Goal: Information Seeking & Learning: Learn about a topic

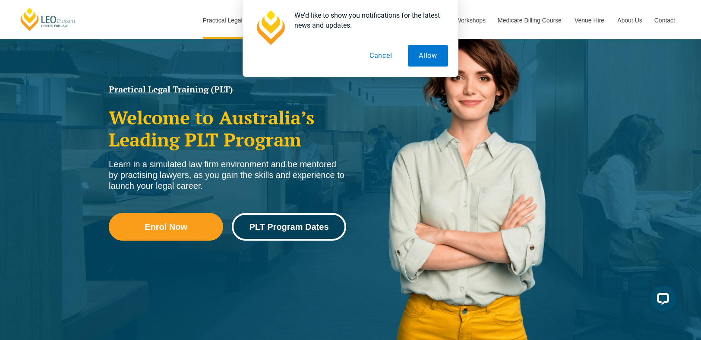
click at [305, 232] on link "PLT Program Dates" at bounding box center [289, 227] width 114 height 28
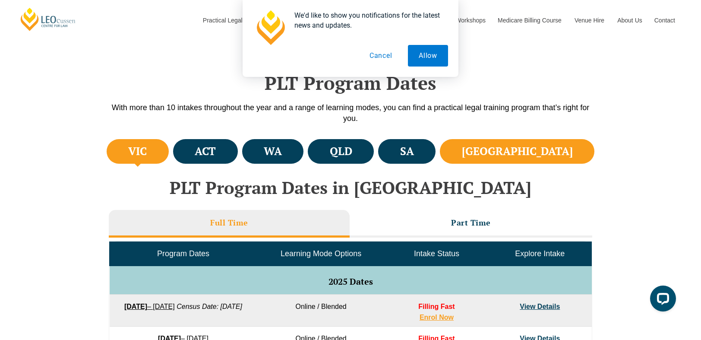
scroll to position [216, 0]
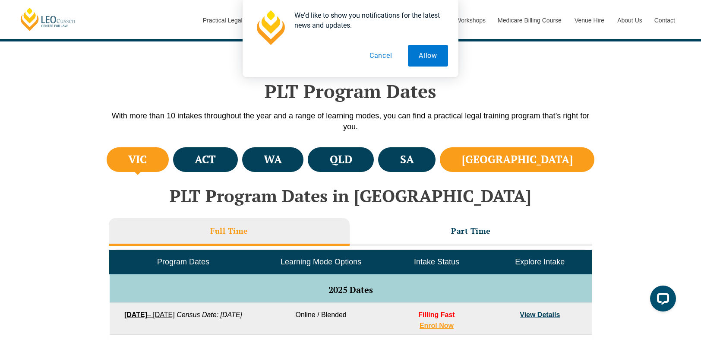
click at [554, 160] on h4 "NSW" at bounding box center [517, 159] width 111 height 14
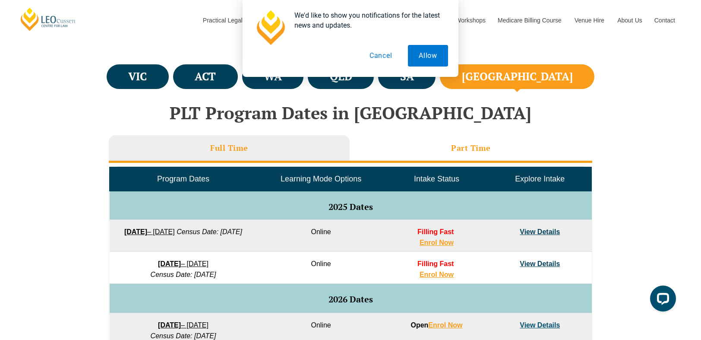
scroll to position [302, 0]
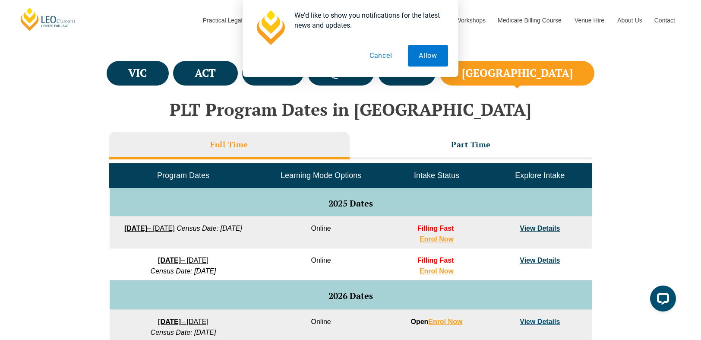
click at [548, 229] on link "View Details" at bounding box center [540, 228] width 40 height 7
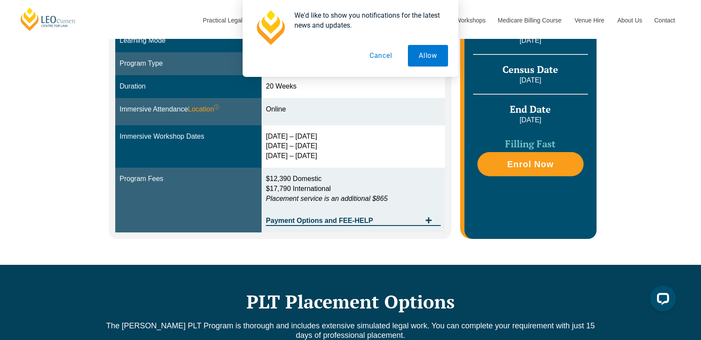
scroll to position [216, 0]
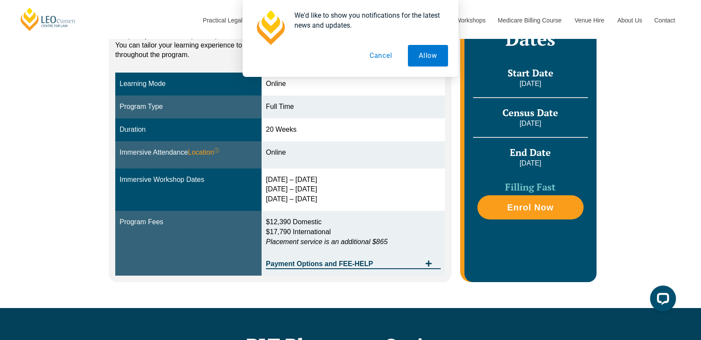
click at [338, 242] on em "Placement service is an additional $865" at bounding box center [327, 241] width 122 height 7
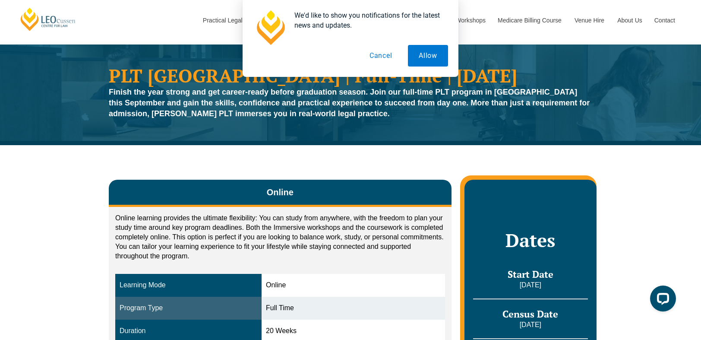
scroll to position [0, 0]
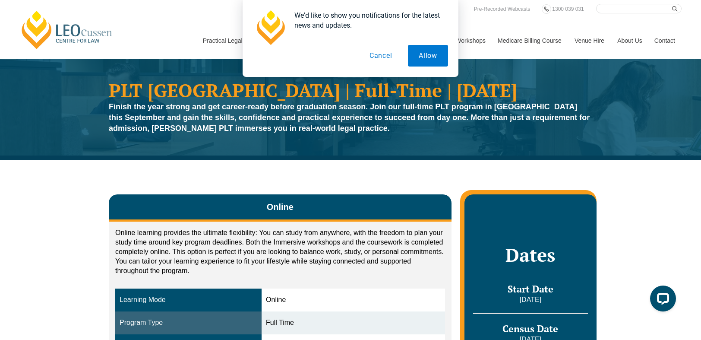
click at [377, 59] on button "Cancel" at bounding box center [381, 56] width 44 height 22
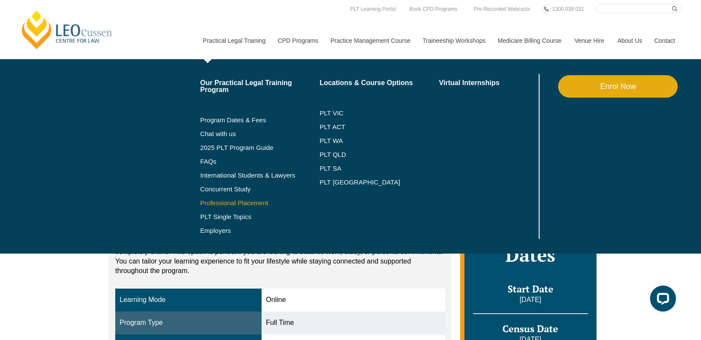
click at [223, 201] on link "Professional Placement" at bounding box center [260, 202] width 120 height 7
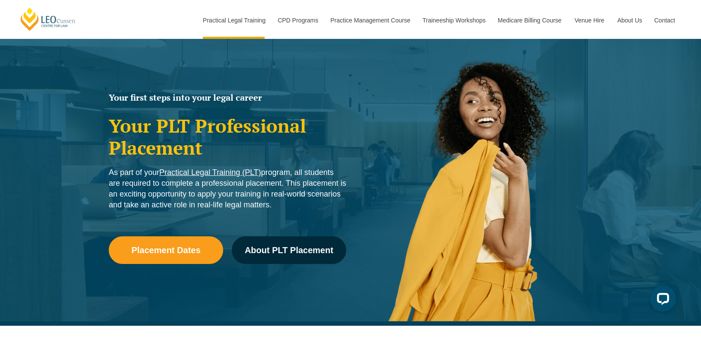
scroll to position [43, 0]
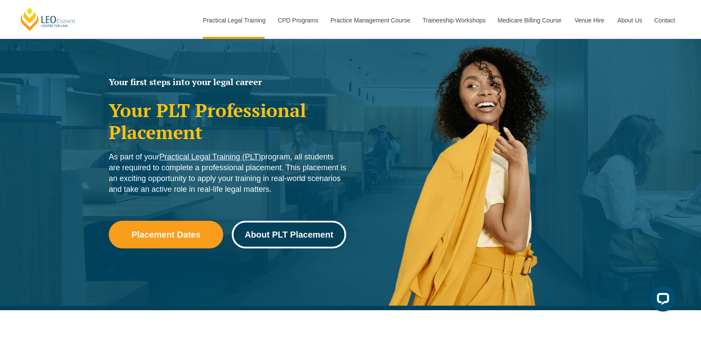
click at [311, 238] on span "About PLT Placement" at bounding box center [289, 234] width 89 height 9
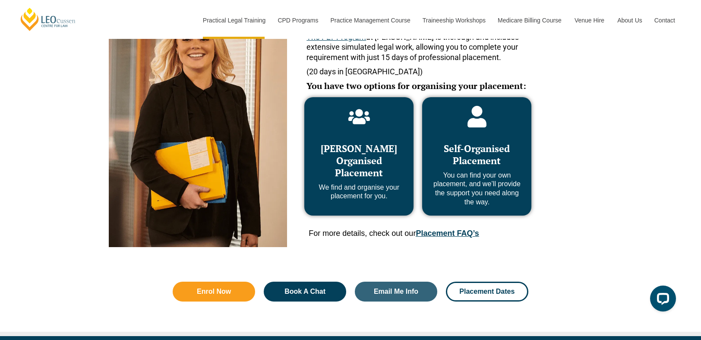
scroll to position [439, 0]
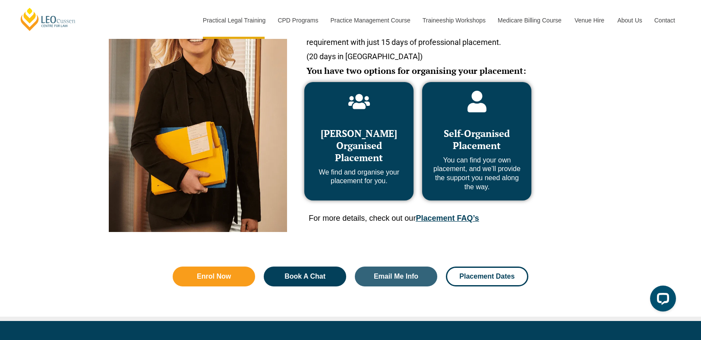
click at [374, 177] on p "We find and organise your placement for you." at bounding box center [359, 177] width 92 height 18
drag, startPoint x: 368, startPoint y: 155, endPoint x: 368, endPoint y: 160, distance: 4.3
click at [368, 155] on span "[PERSON_NAME] Organised Placement" at bounding box center [359, 145] width 76 height 37
click at [456, 218] on link "Placement FAQ’s" at bounding box center [447, 218] width 63 height 9
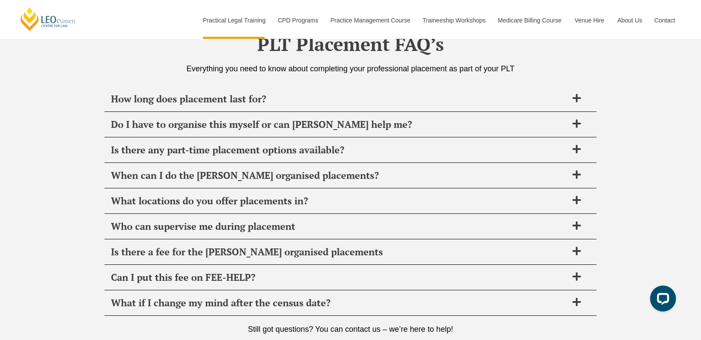
scroll to position [3046, 0]
click at [574, 94] on icon at bounding box center [576, 97] width 9 height 9
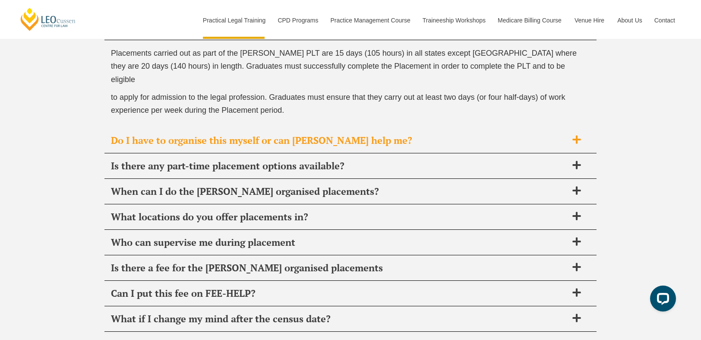
scroll to position [3133, 0]
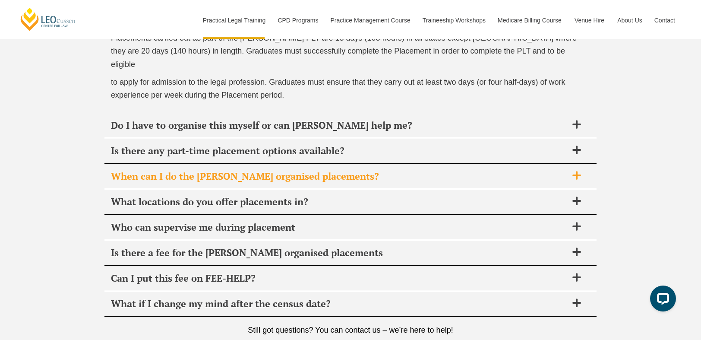
click at [573, 171] on icon at bounding box center [576, 175] width 9 height 9
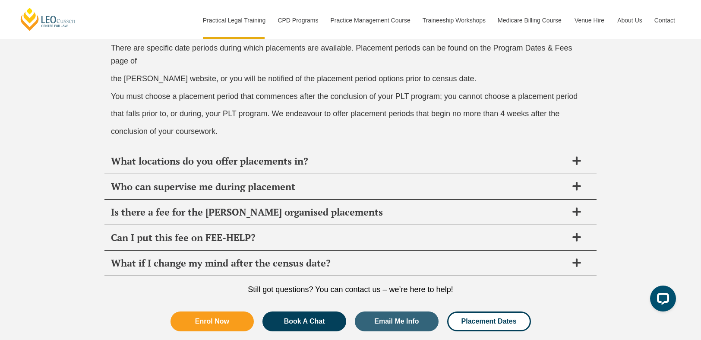
scroll to position [3219, 0]
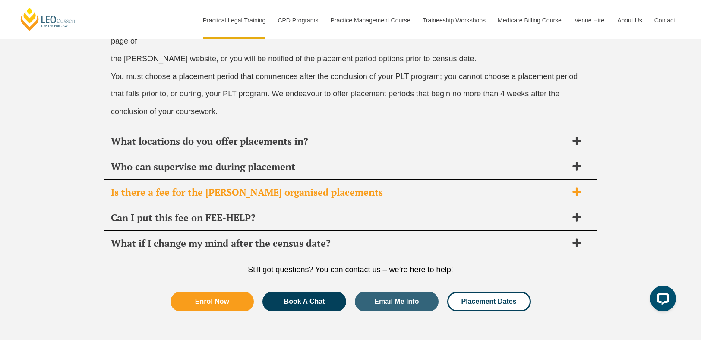
click at [581, 187] on icon at bounding box center [577, 191] width 8 height 8
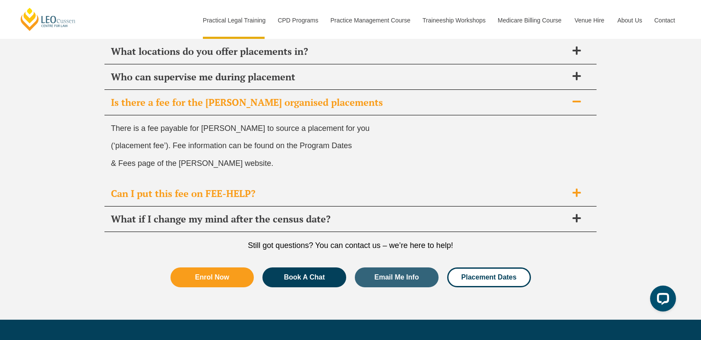
scroll to position [3133, 0]
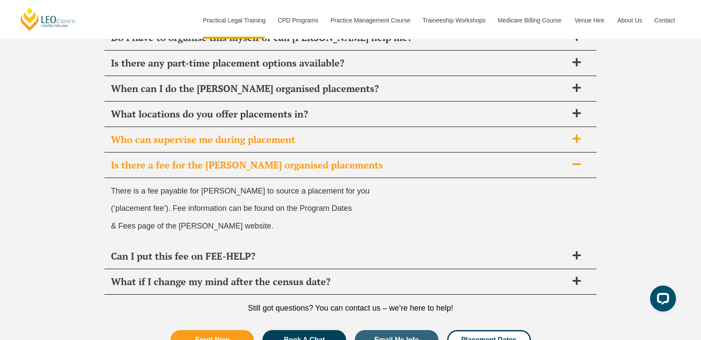
click at [577, 136] on icon at bounding box center [577, 139] width 8 height 8
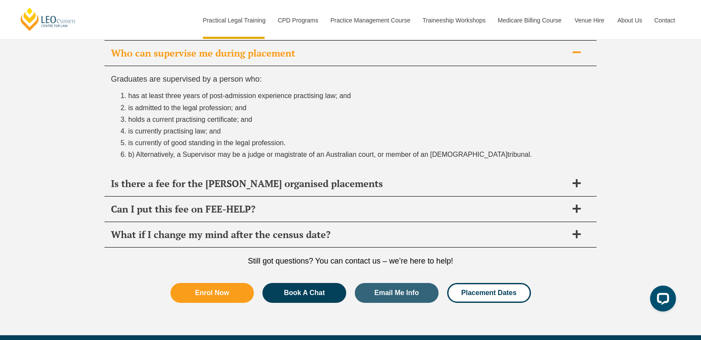
scroll to position [3262, 0]
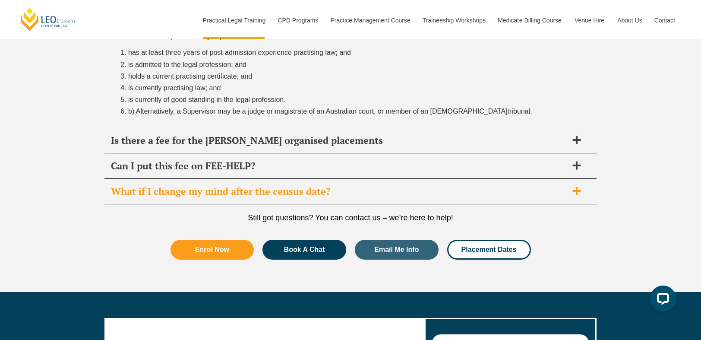
click at [583, 186] on span at bounding box center [577, 191] width 18 height 11
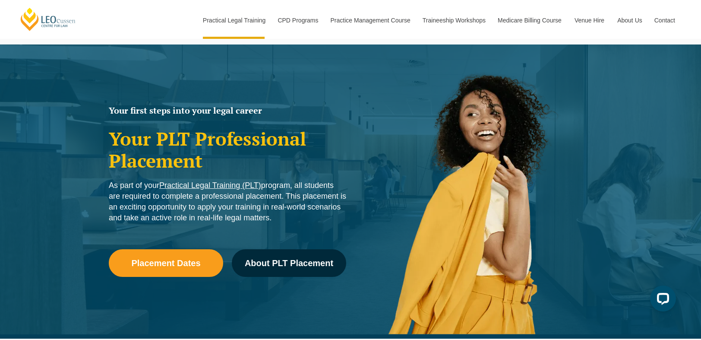
scroll to position [0, 0]
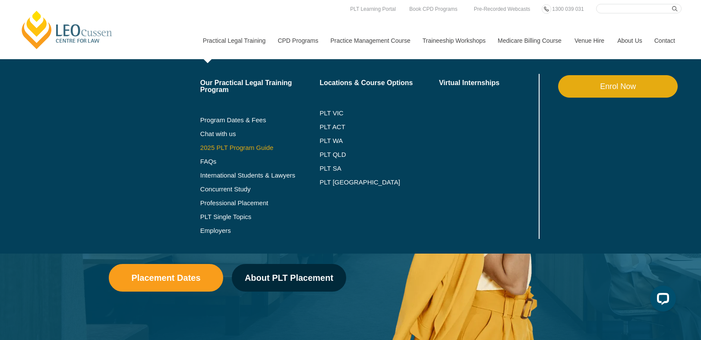
click at [245, 151] on link "2025 PLT Program Guide" at bounding box center [249, 147] width 98 height 7
